Goal: Register for event/course

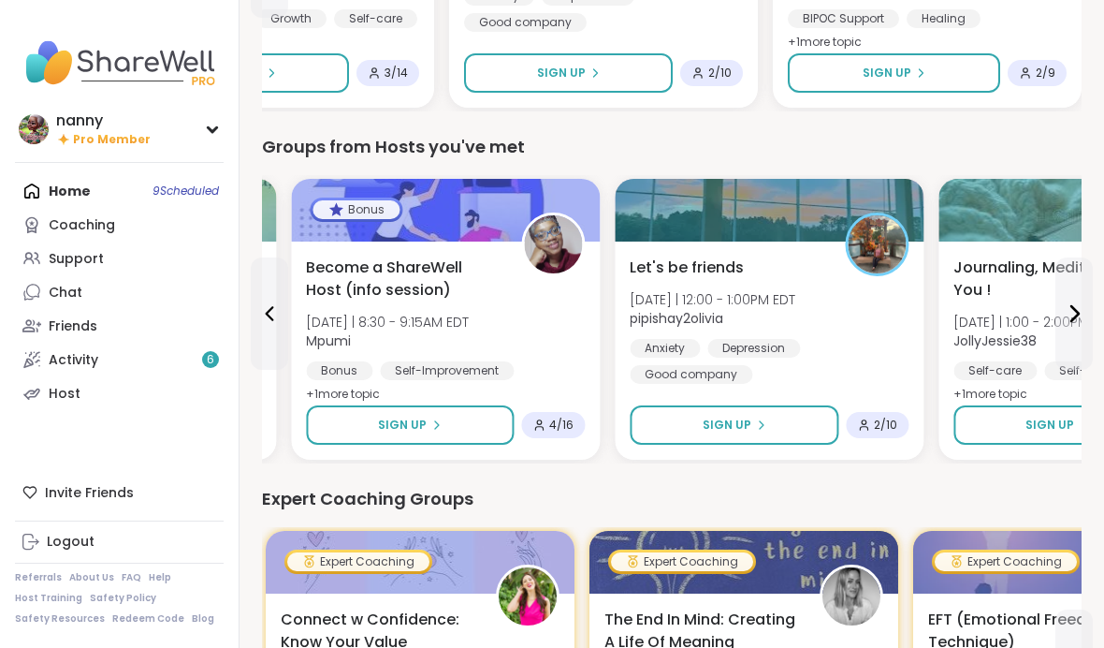
scroll to position [732, 0]
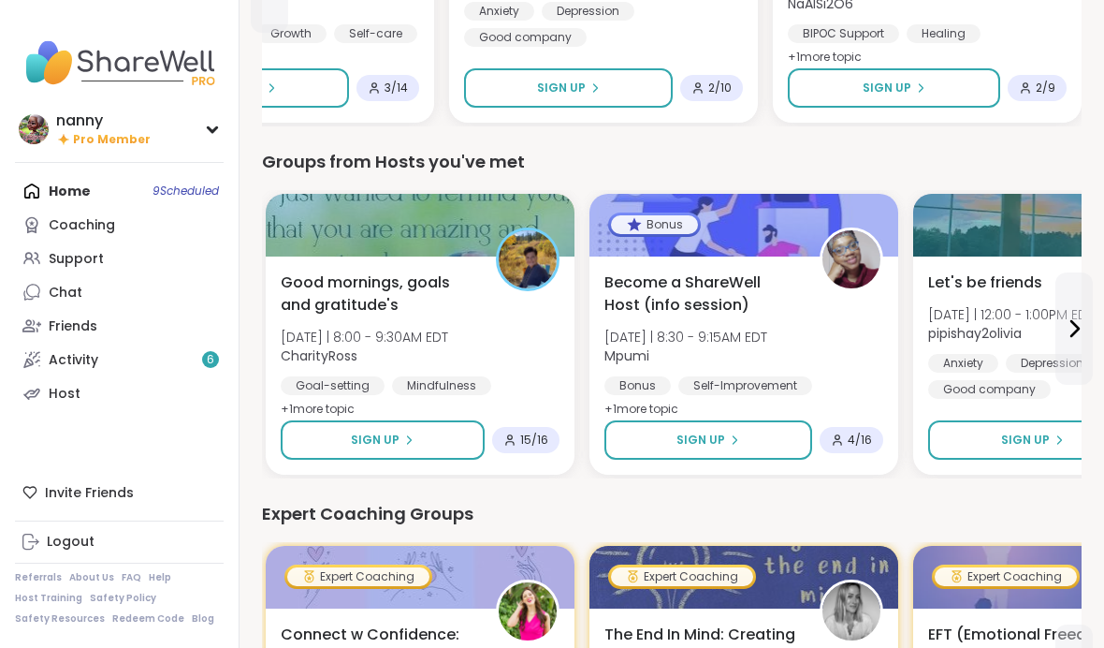
click at [386, 312] on span "Good mornings, goals and gratitude's" at bounding box center [378, 293] width 195 height 45
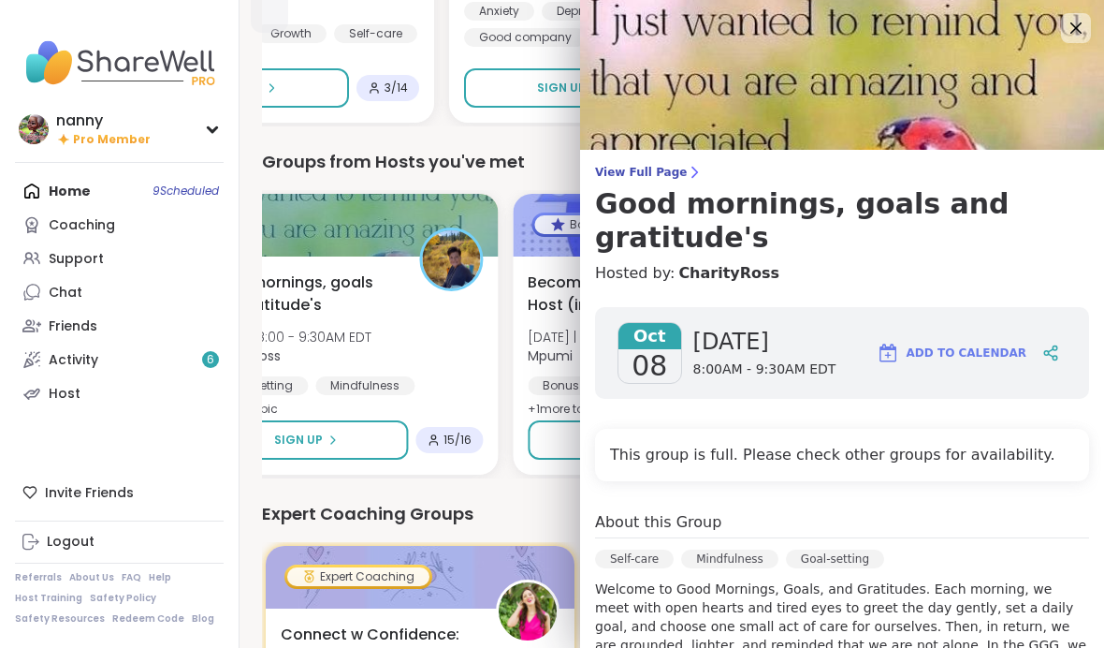
scroll to position [0, 0]
click at [1080, 25] on icon at bounding box center [1076, 27] width 11 height 11
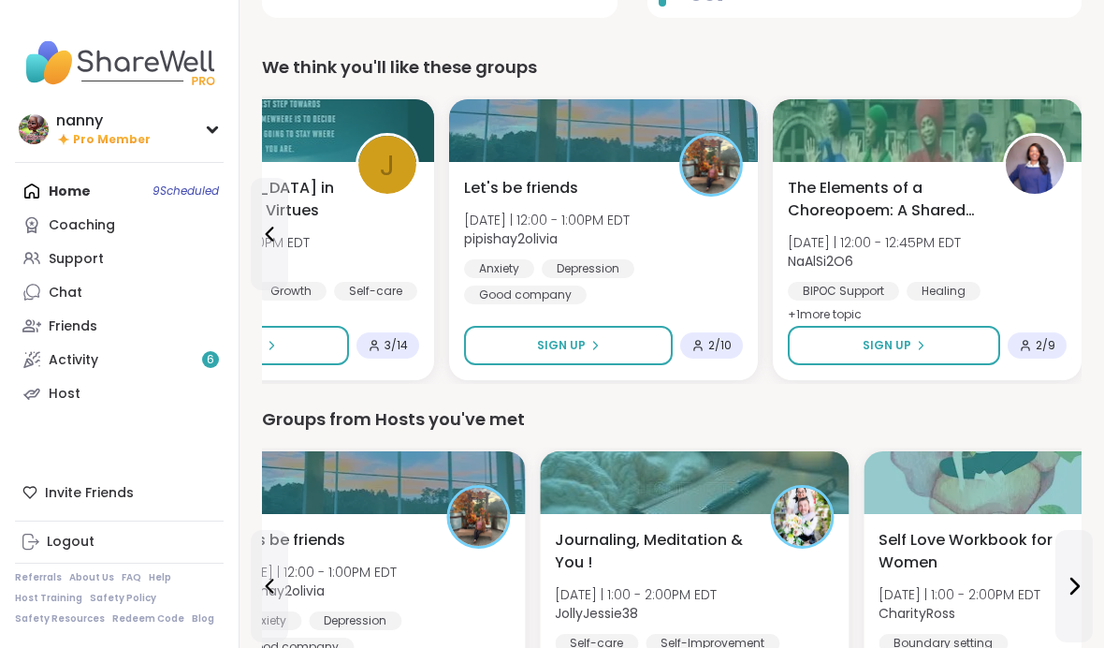
scroll to position [473, 0]
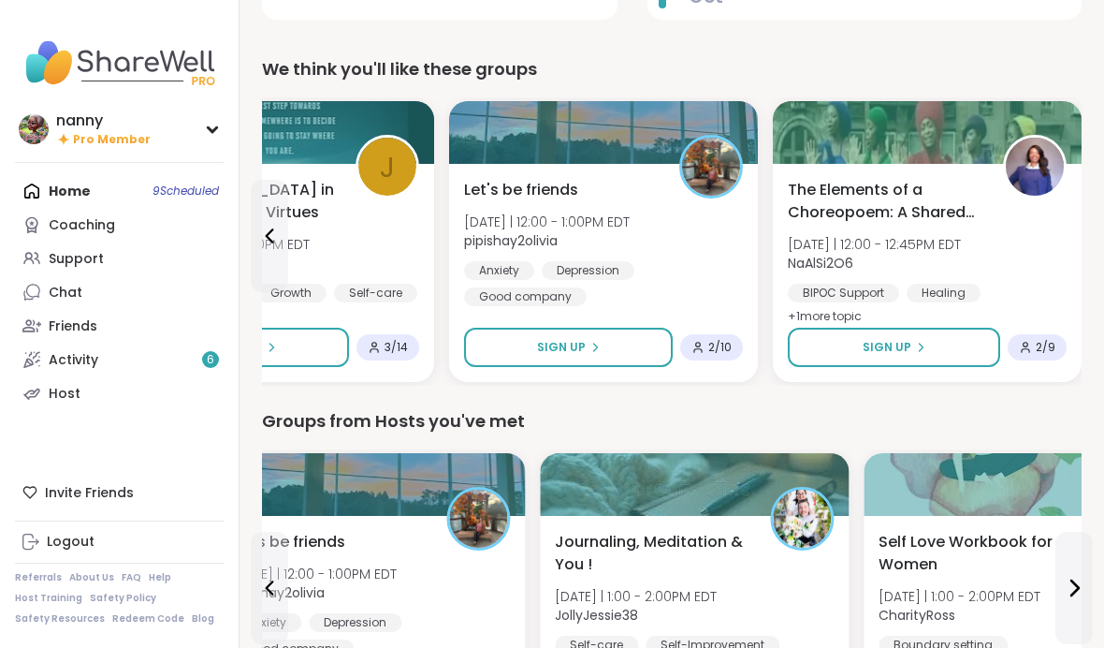
click at [983, 145] on div at bounding box center [927, 132] width 309 height 63
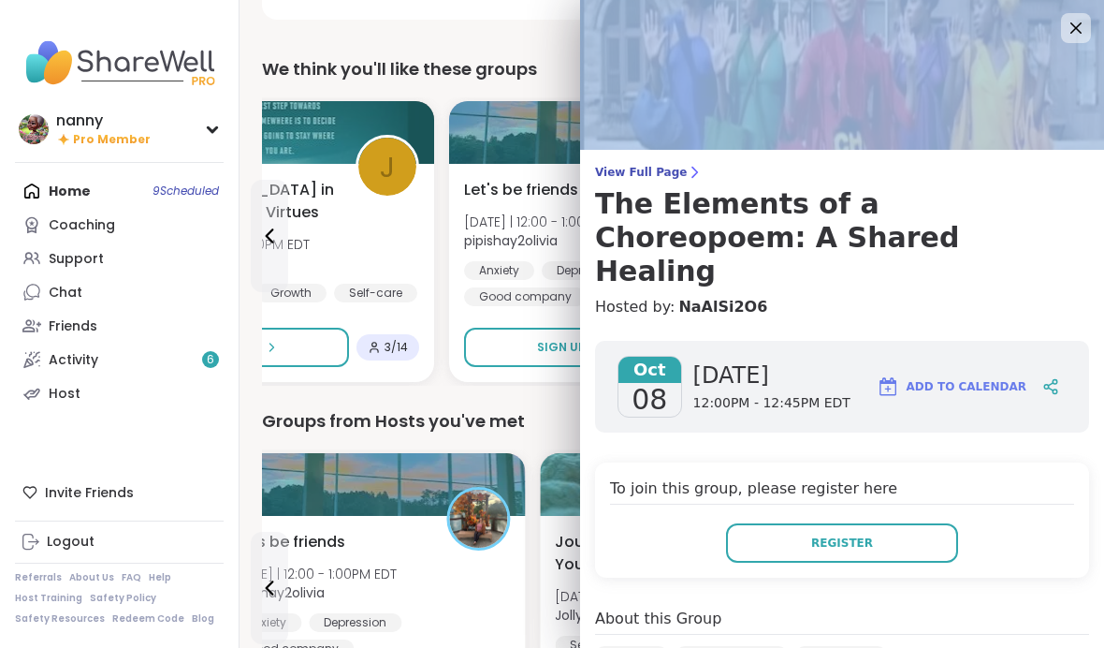
click at [1060, 47] on img at bounding box center [842, 75] width 524 height 150
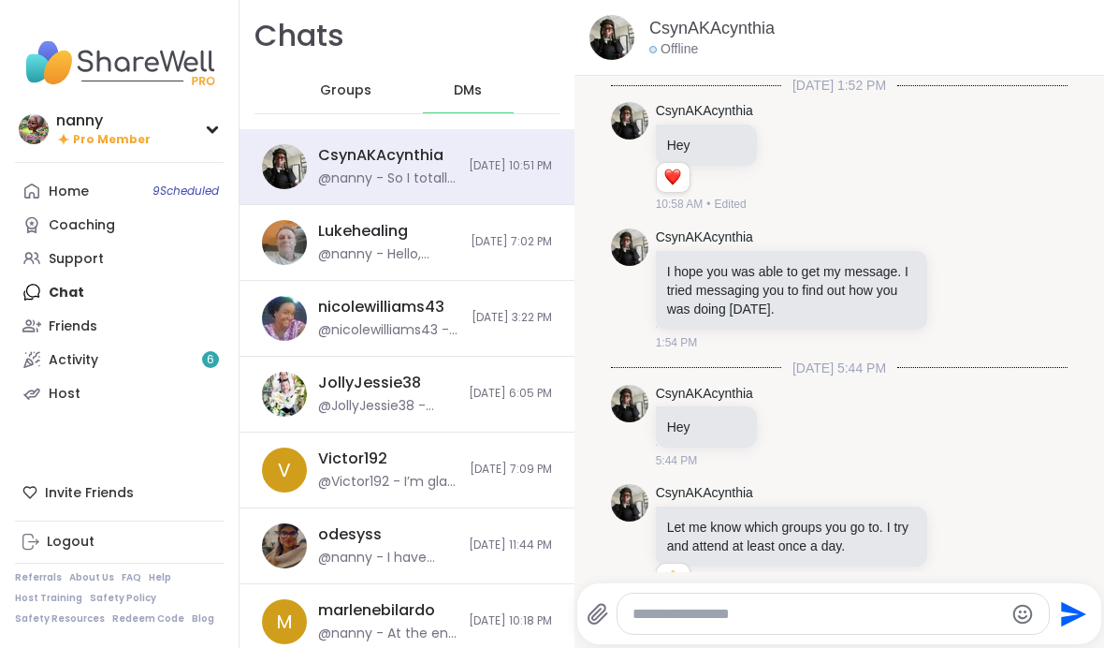
scroll to position [4039, 0]
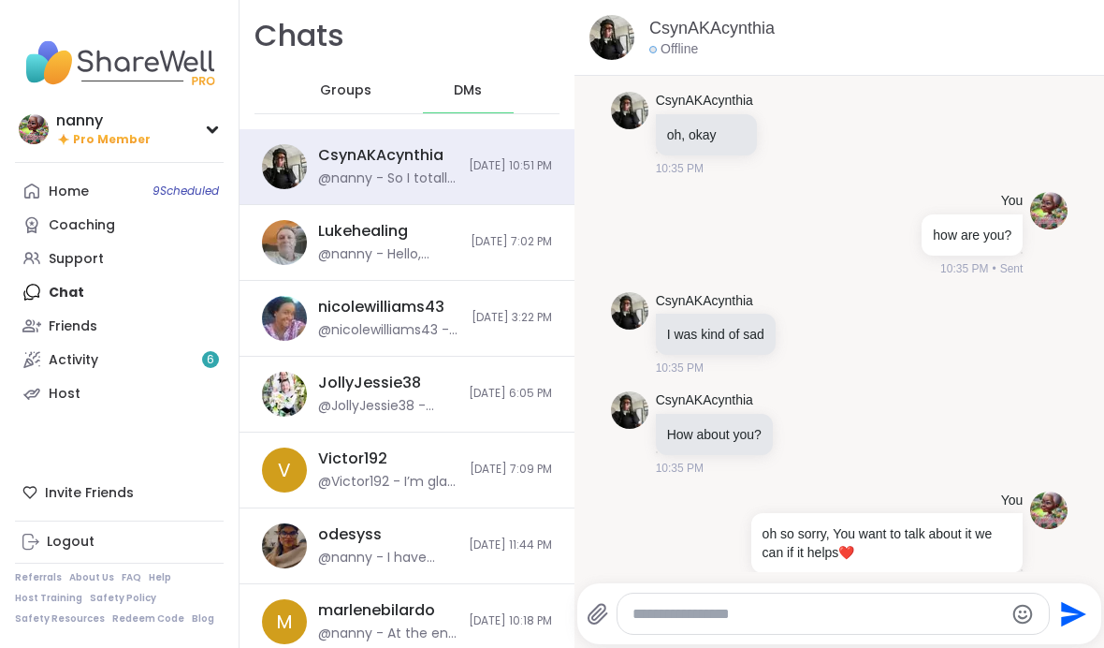
click at [74, 189] on div "Home 9 Scheduled" at bounding box center [69, 191] width 40 height 19
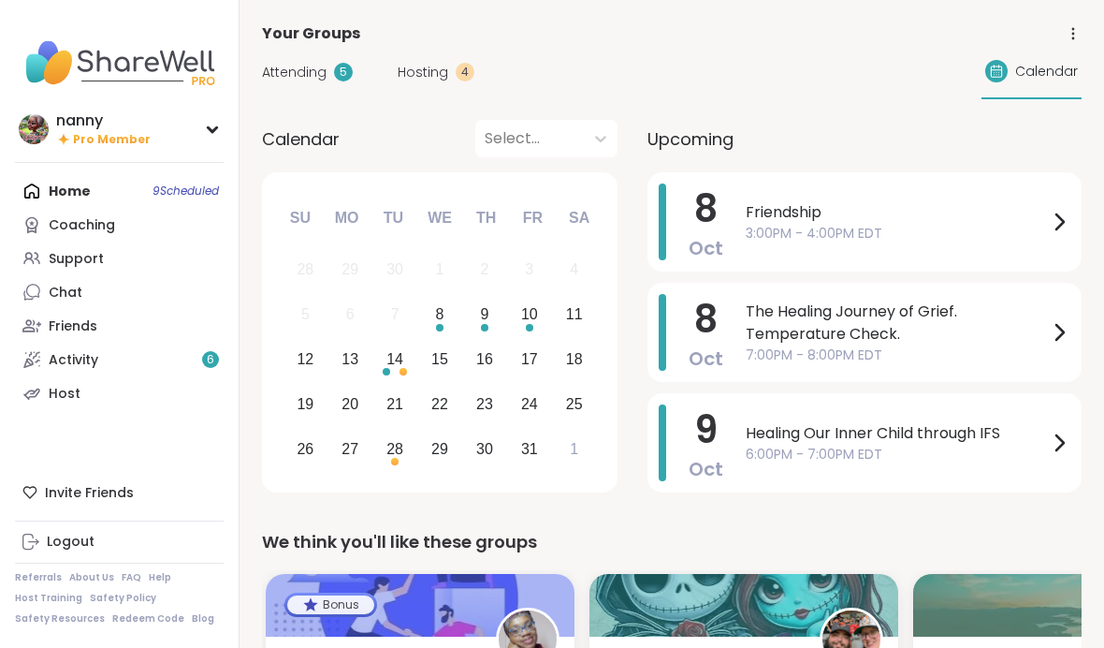
click at [793, 224] on span "3:00PM - 4:00PM EDT" at bounding box center [897, 234] width 302 height 20
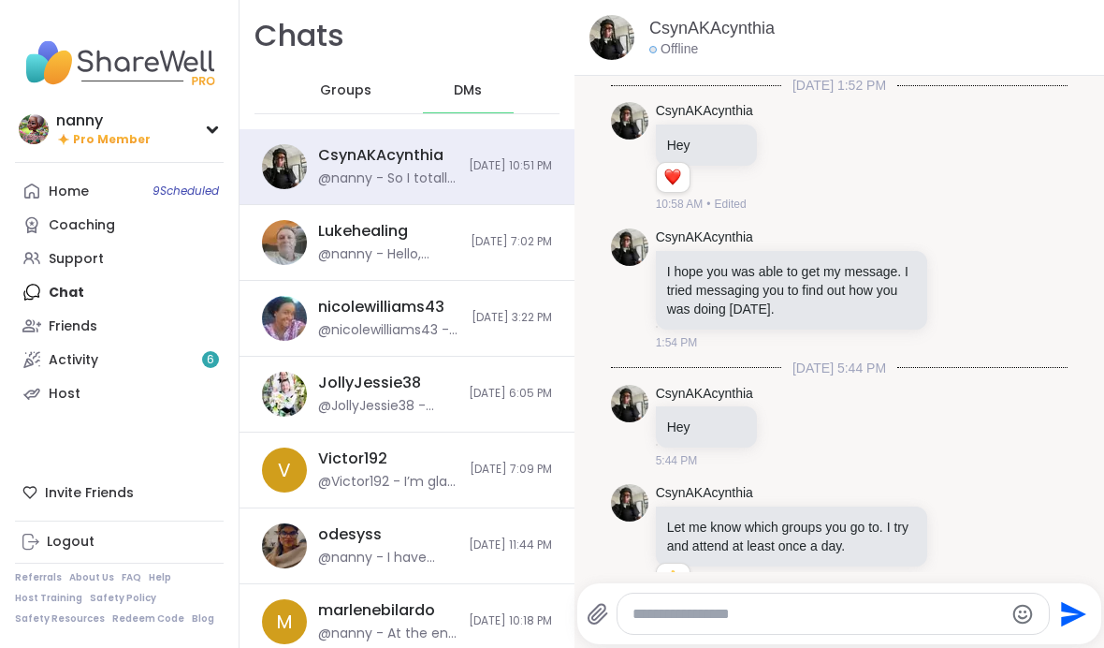
scroll to position [12827, 0]
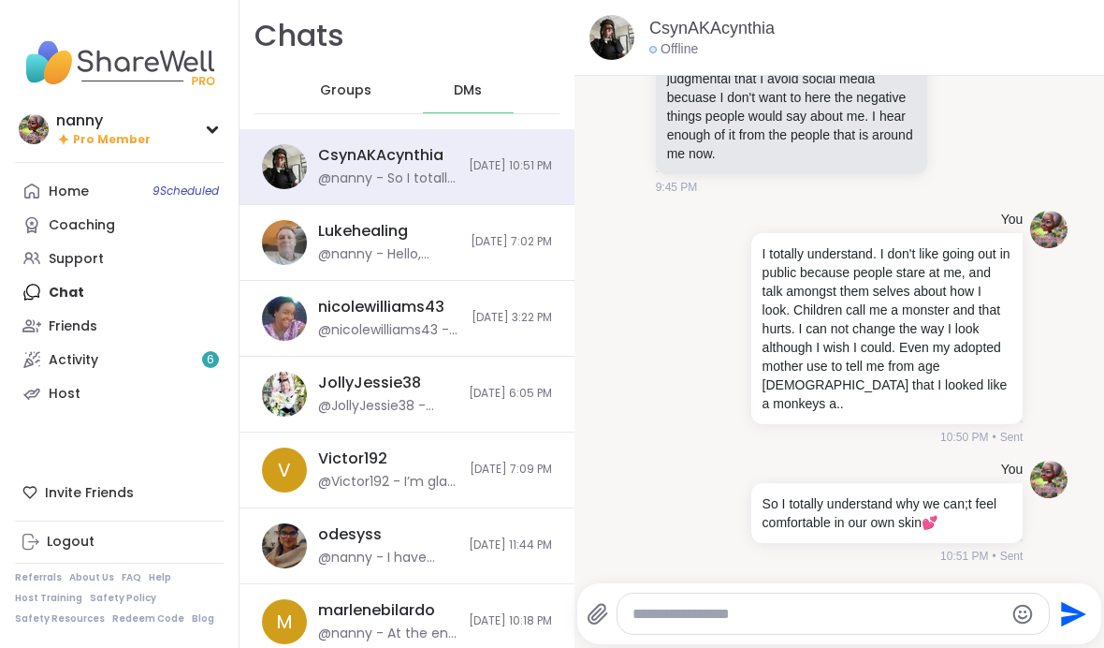
click at [83, 335] on link "Friends" at bounding box center [119, 326] width 209 height 34
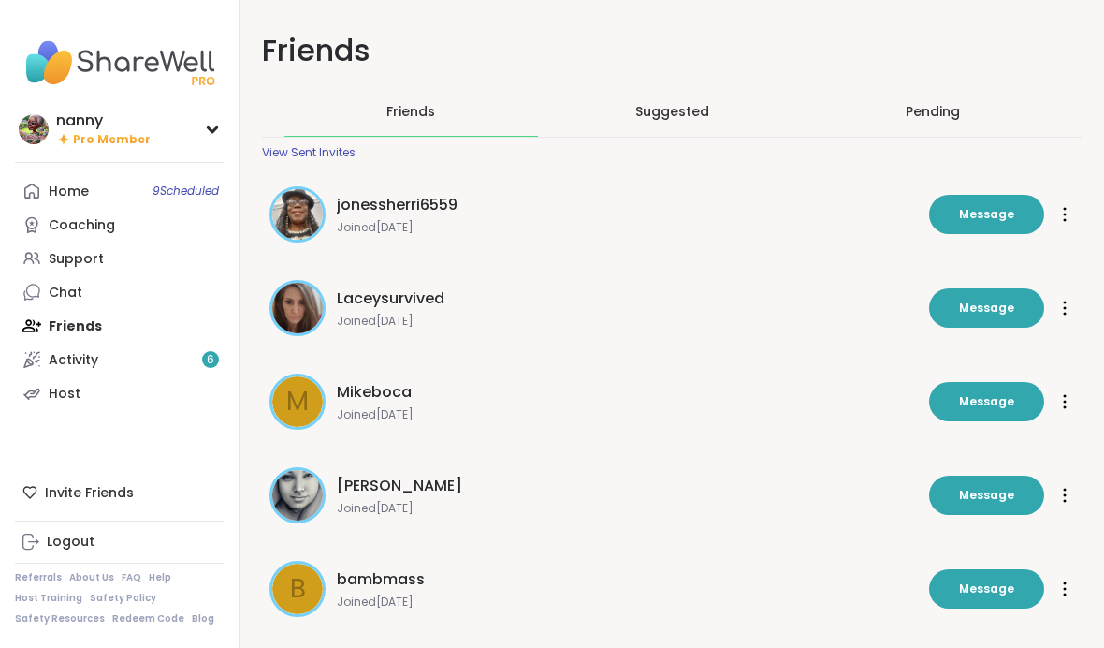
click at [76, 191] on div "Home 9 Scheduled" at bounding box center [69, 191] width 40 height 19
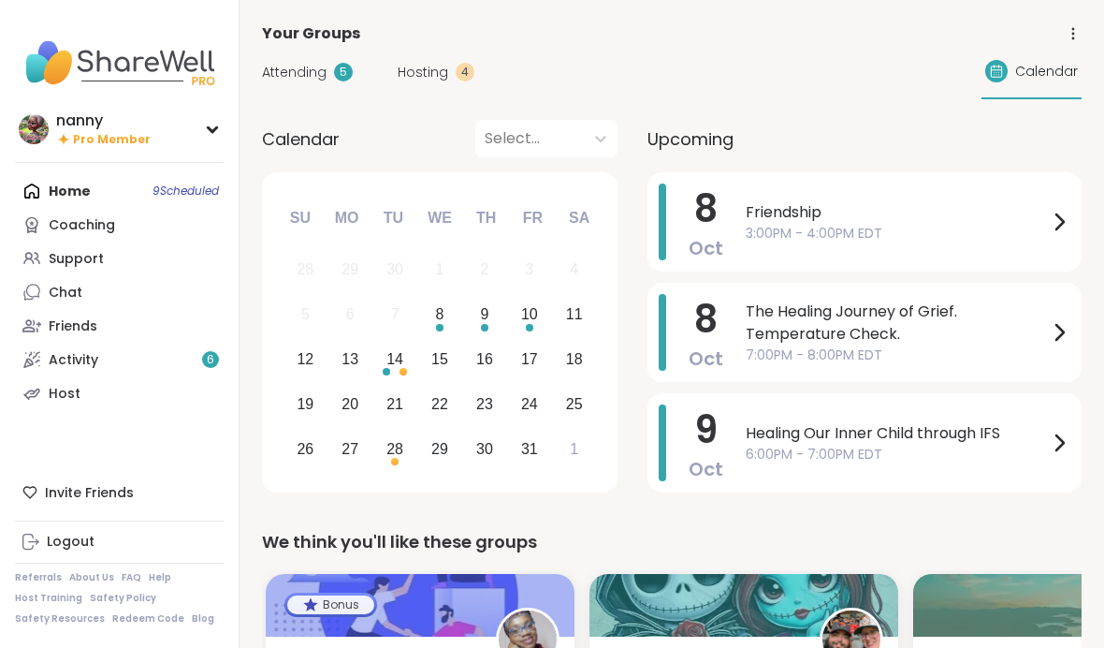
click at [303, 73] on span "Attending" at bounding box center [294, 73] width 65 height 20
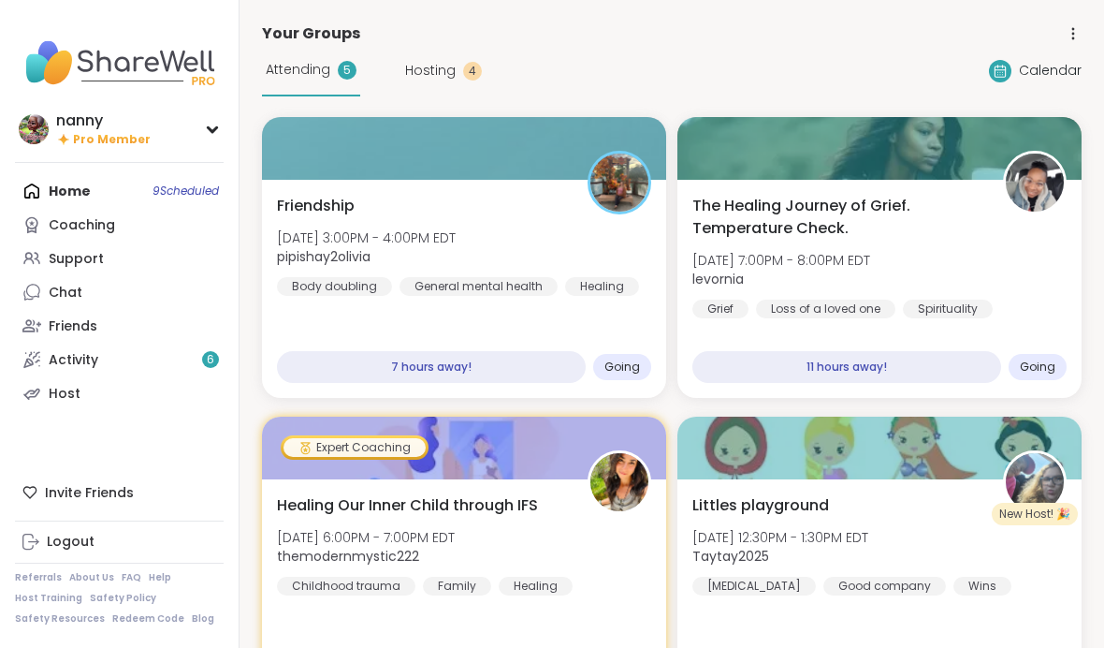
click at [629, 367] on span "Going" at bounding box center [623, 366] width 36 height 15
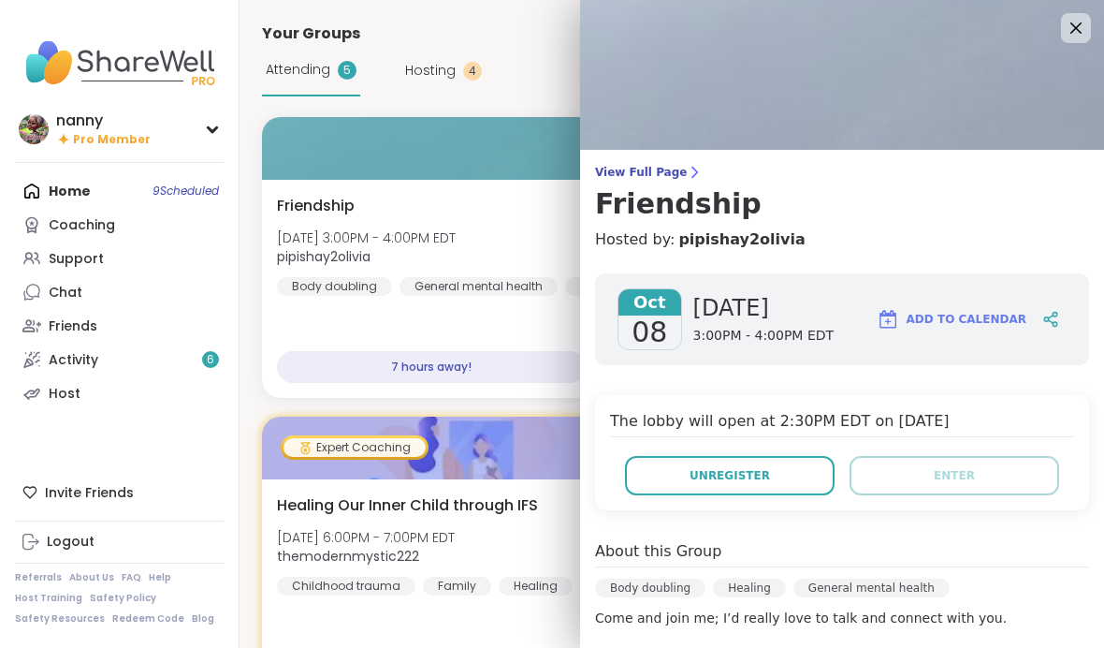
click at [740, 478] on span "Unregister" at bounding box center [730, 475] width 80 height 17
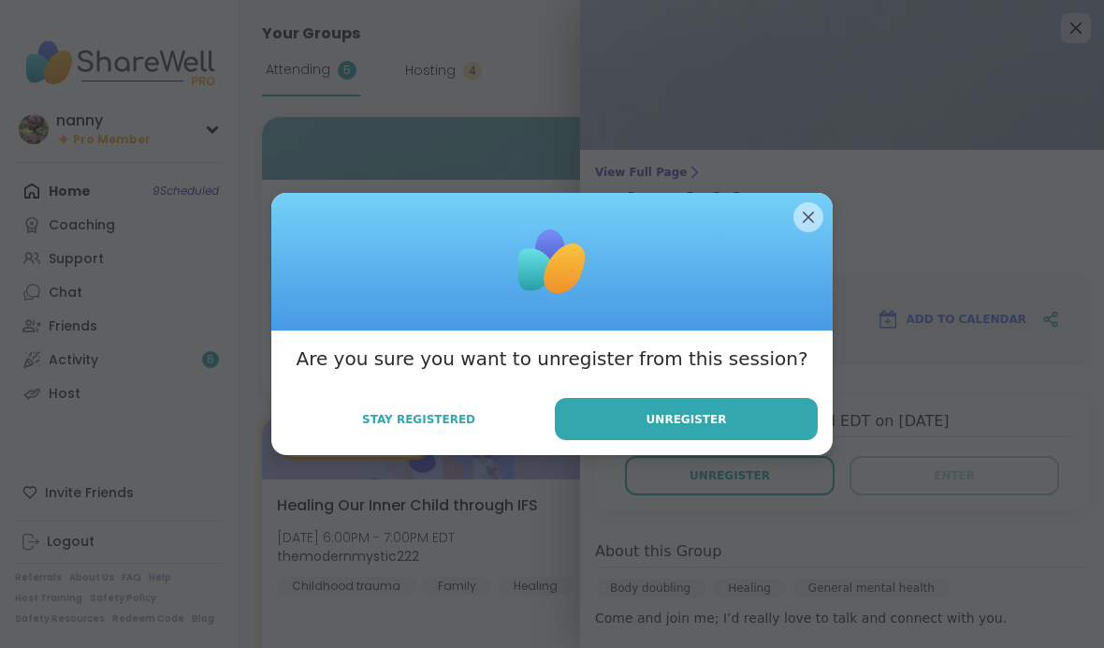
click at [689, 414] on span "Unregister" at bounding box center [687, 419] width 80 height 17
